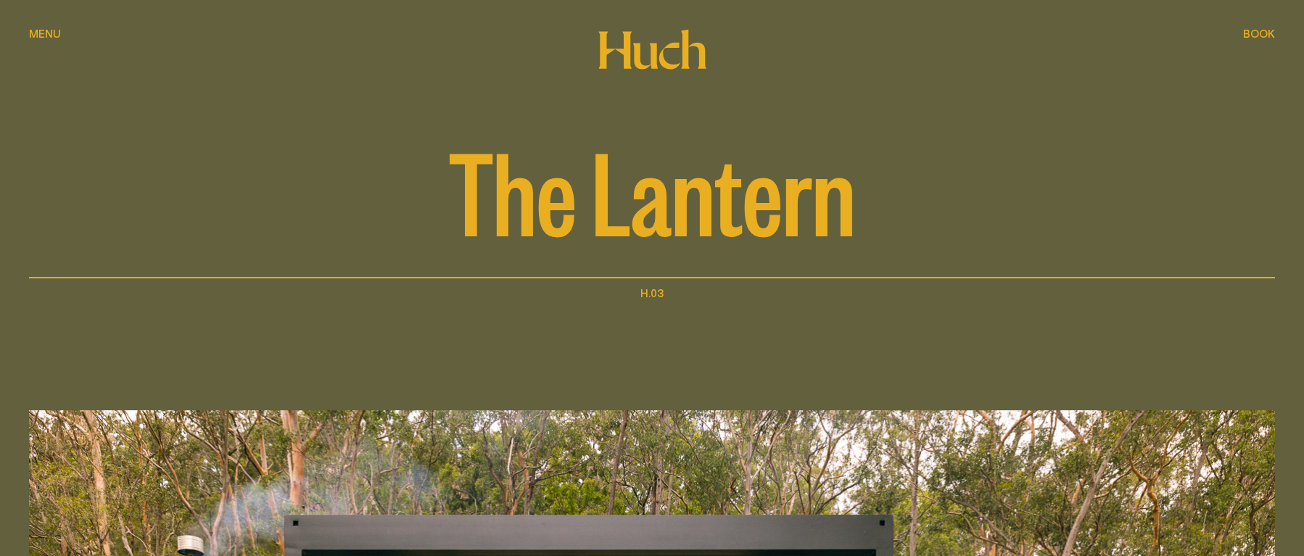
click at [39, 30] on span "Menu" at bounding box center [45, 33] width 32 height 11
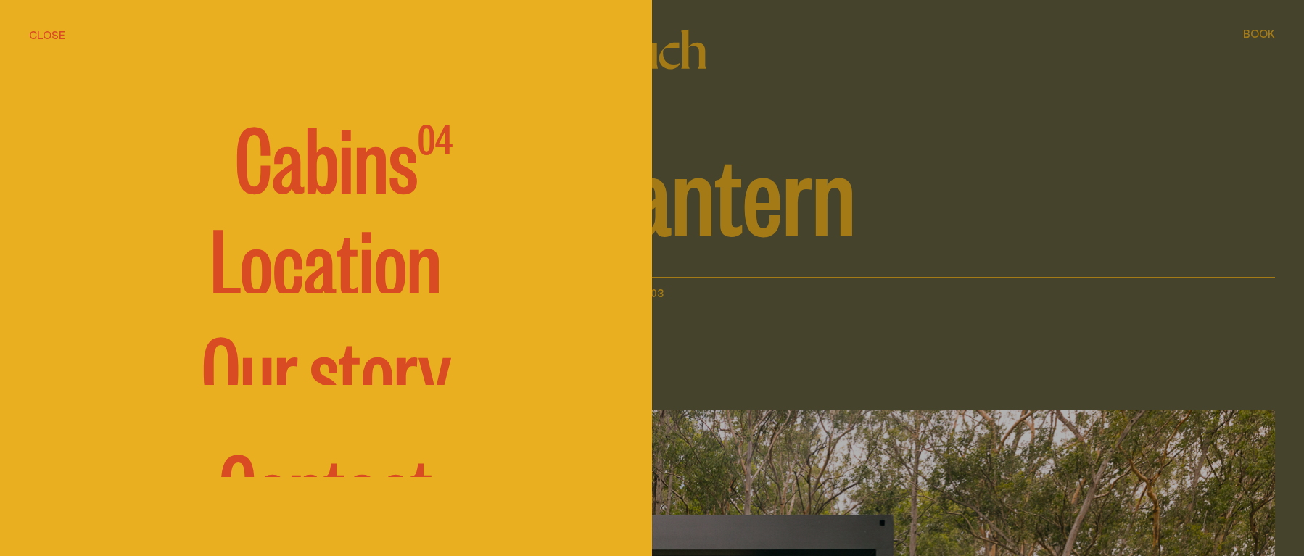
click at [325, 181] on span "Cabins" at bounding box center [326, 155] width 183 height 87
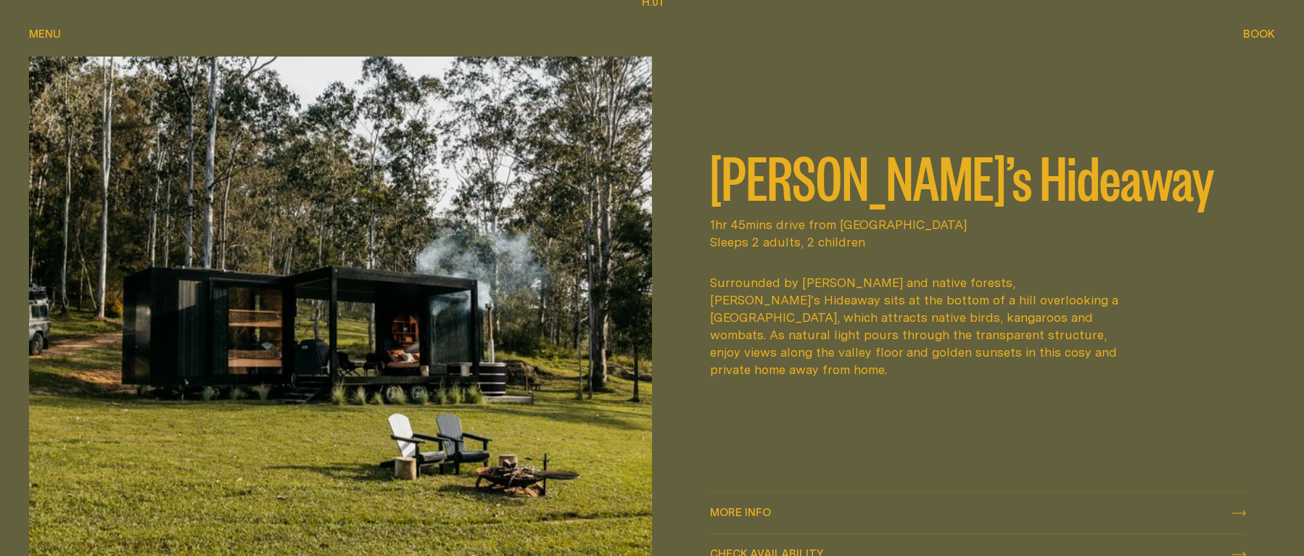
scroll to position [653, 0]
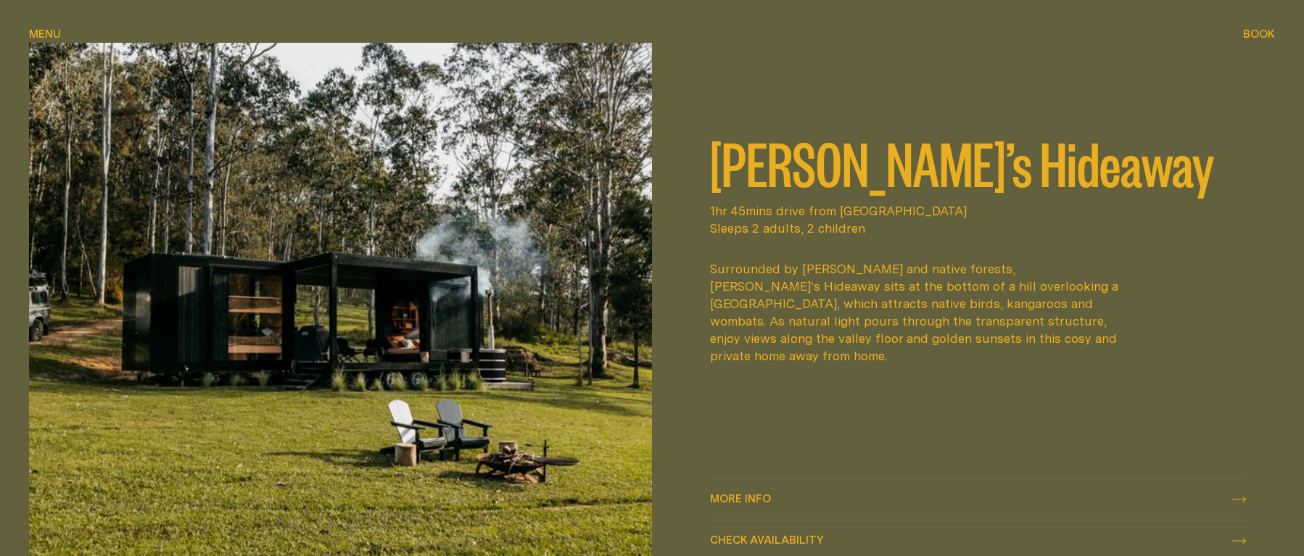
click at [744, 191] on h2 "[PERSON_NAME]’s Hideaway" at bounding box center [978, 162] width 536 height 58
click at [592, 210] on img at bounding box center [340, 303] width 623 height 520
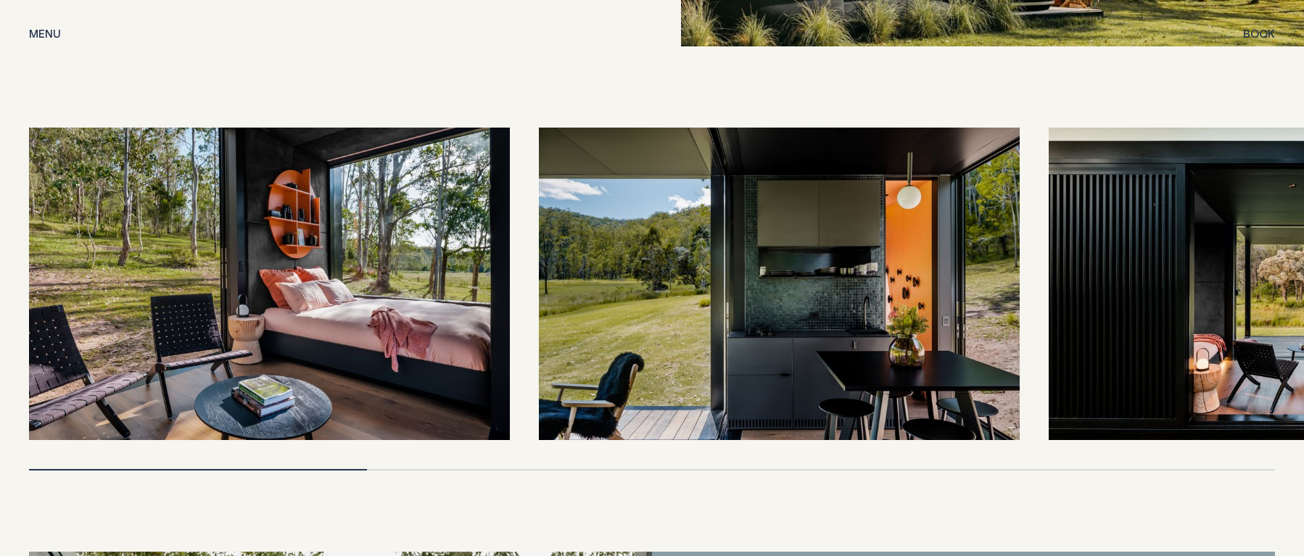
scroll to position [3133, 0]
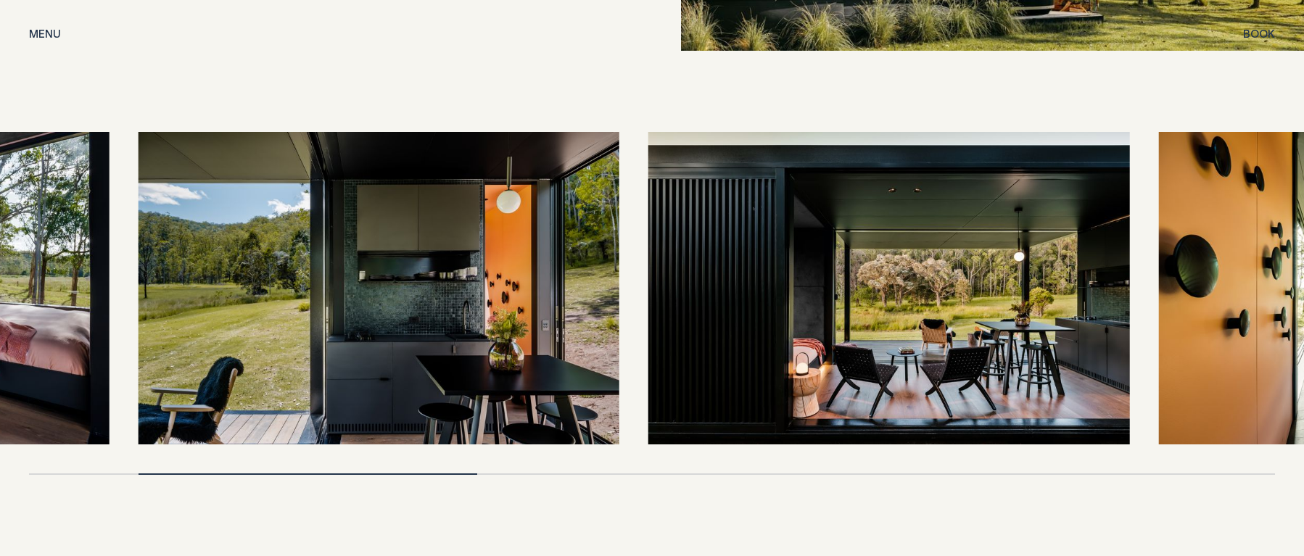
drag, startPoint x: 354, startPoint y: 436, endPoint x: 14, endPoint y: 429, distance: 340.3
click at [14, 429] on div at bounding box center [652, 303] width 1304 height 343
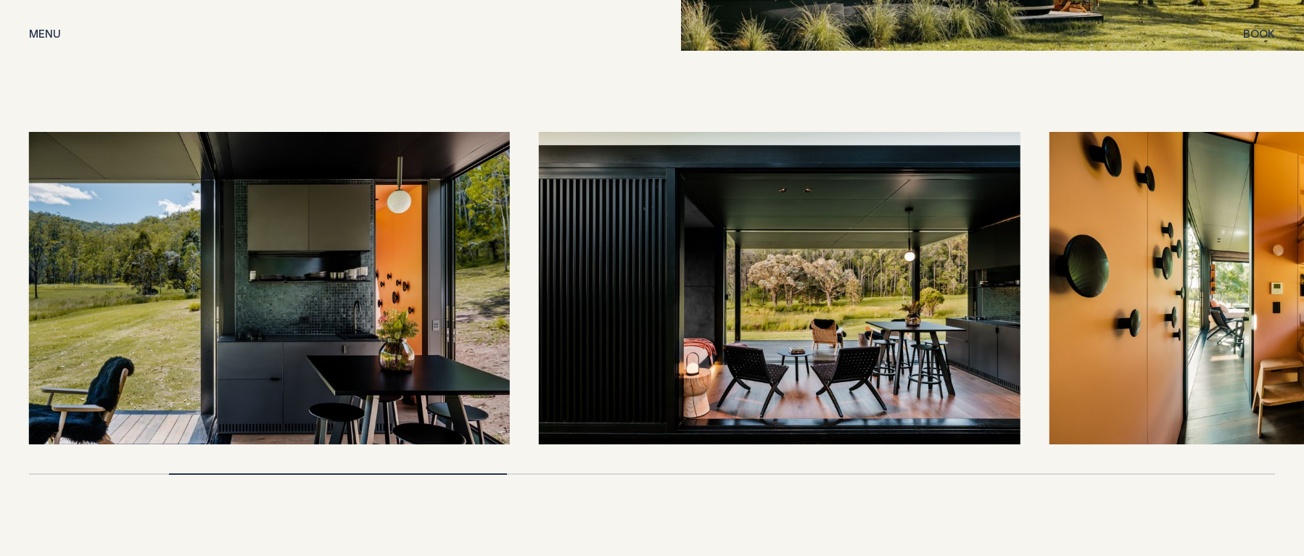
drag, startPoint x: 371, startPoint y: 437, endPoint x: 546, endPoint y: 432, distance: 174.9
drag, startPoint x: 495, startPoint y: 437, endPoint x: 738, endPoint y: 429, distance: 243.2
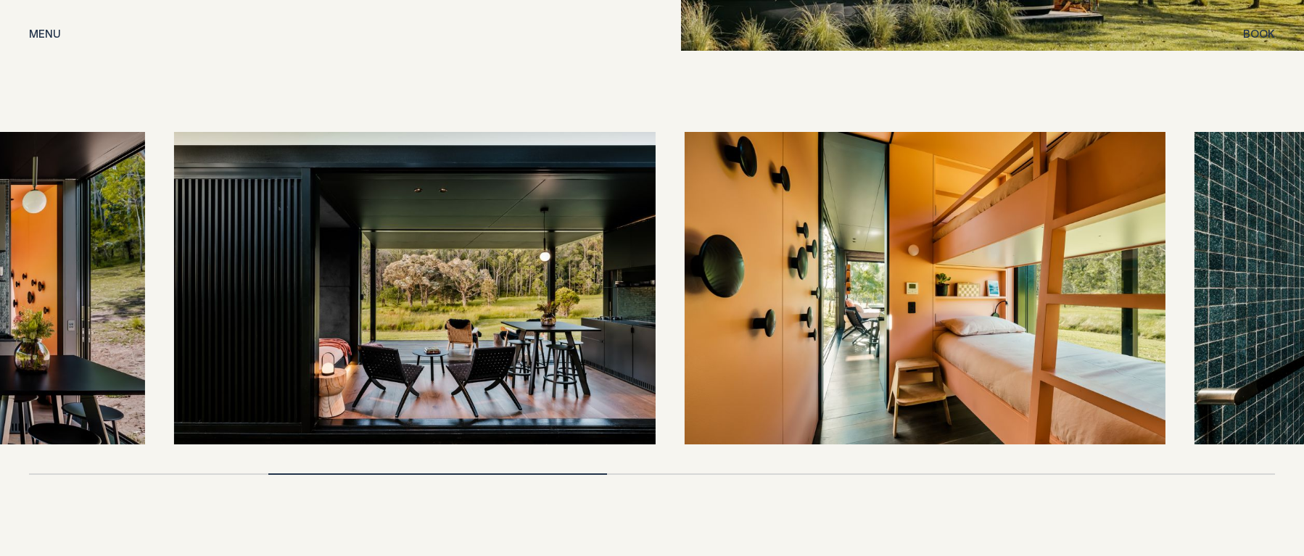
drag, startPoint x: 725, startPoint y: 430, endPoint x: 125, endPoint y: 432, distance: 600.7
click at [119, 434] on div at bounding box center [652, 303] width 1246 height 343
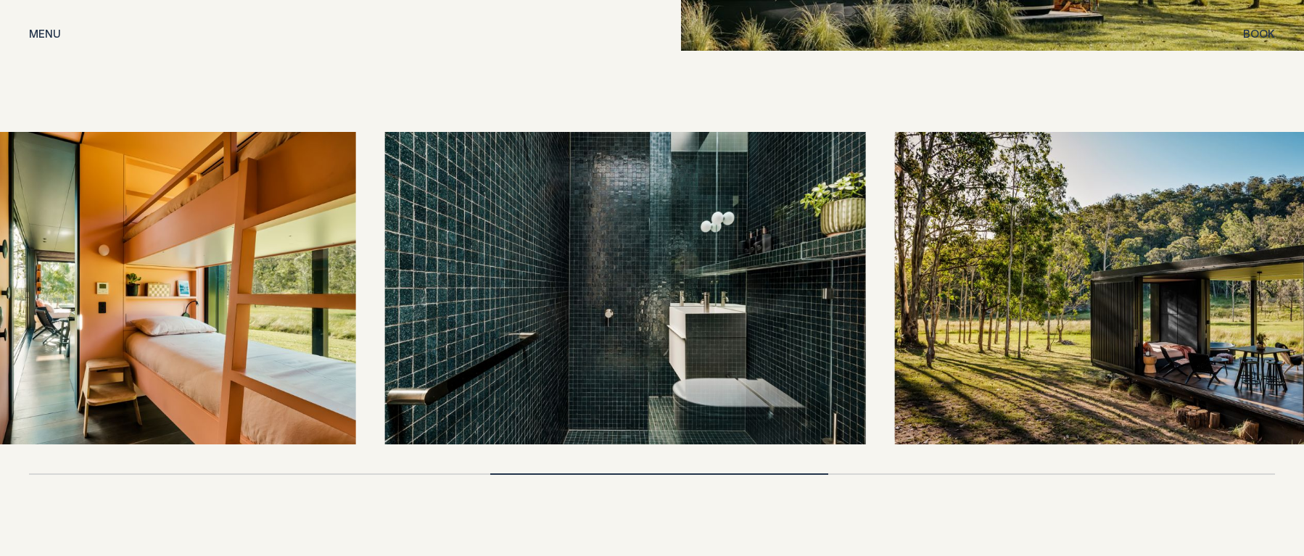
drag, startPoint x: 982, startPoint y: 355, endPoint x: 317, endPoint y: 334, distance: 664.9
click at [317, 334] on img at bounding box center [114, 288] width 481 height 313
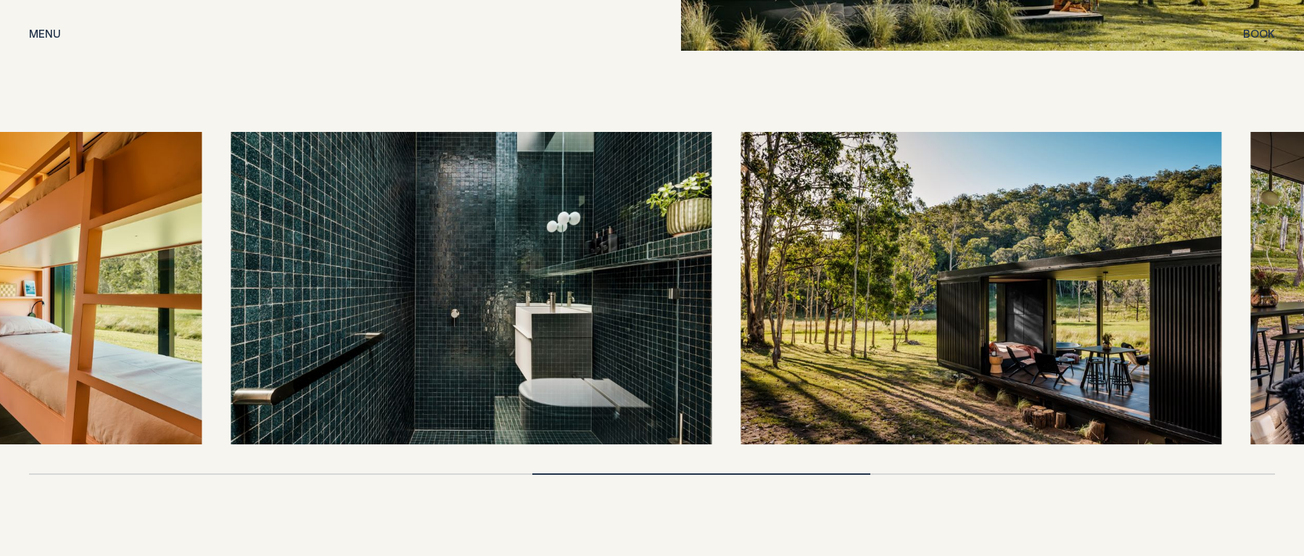
drag, startPoint x: 843, startPoint y: 315, endPoint x: 533, endPoint y: 319, distance: 309.8
click at [533, 319] on img at bounding box center [471, 288] width 481 height 313
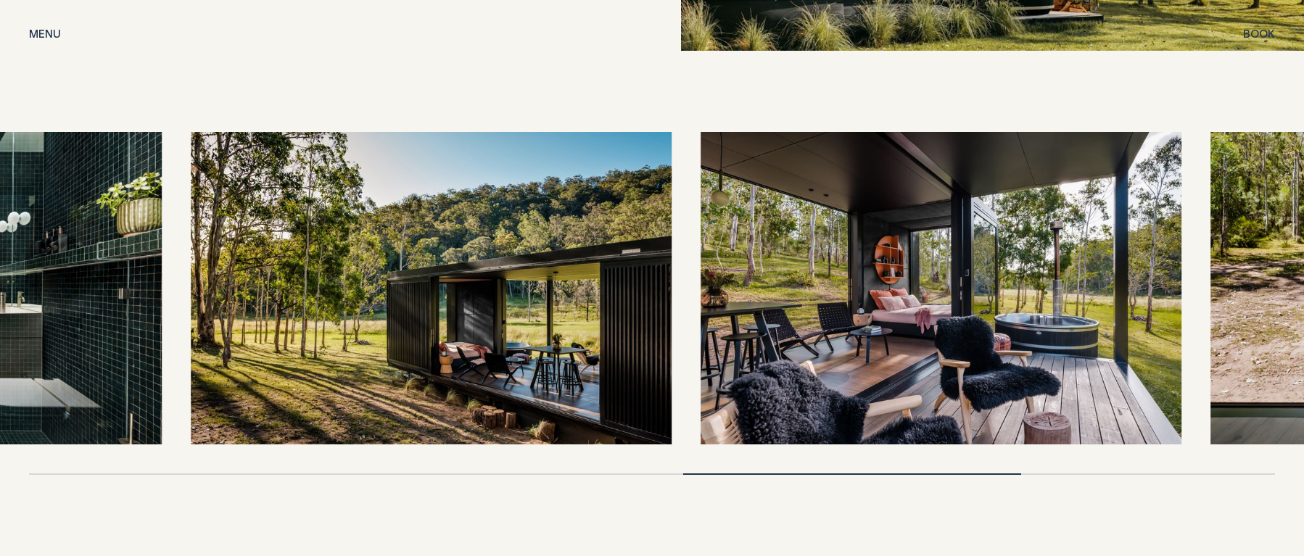
drag, startPoint x: 683, startPoint y: 348, endPoint x: 326, endPoint y: 350, distance: 357.0
click at [326, 350] on img at bounding box center [431, 288] width 481 height 313
